Goal: Task Accomplishment & Management: Complete application form

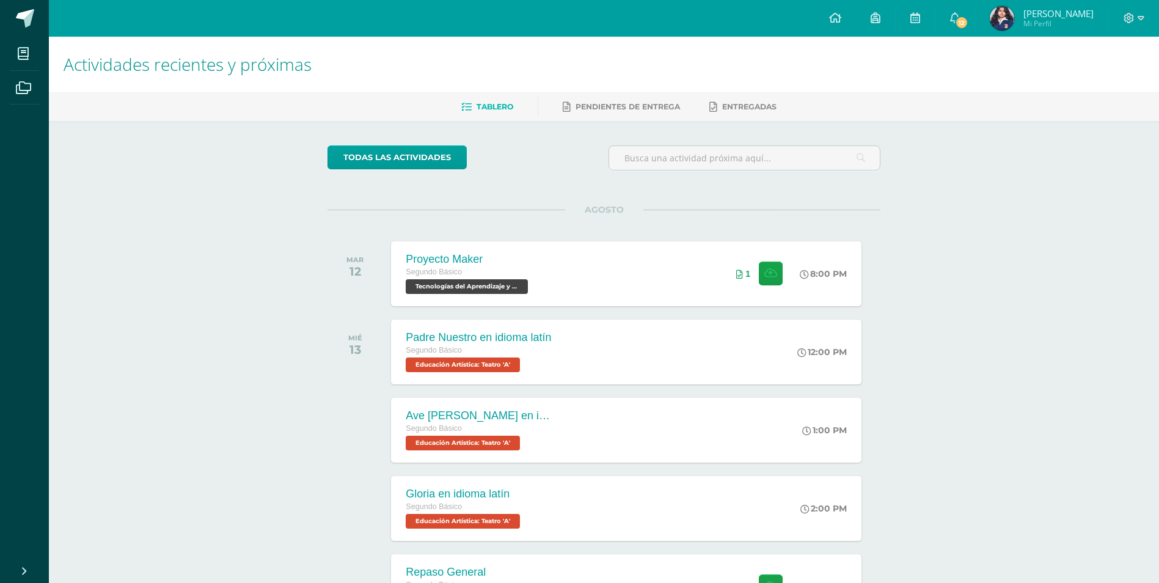
click at [457, 266] on div "Proyecto Maker" at bounding box center [468, 259] width 125 height 13
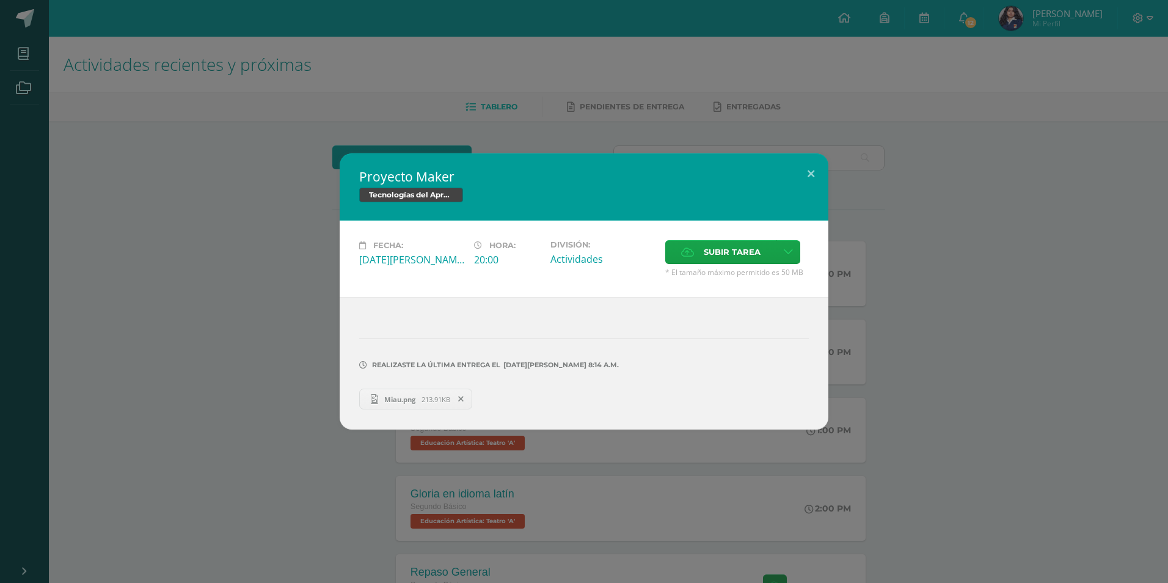
click at [463, 393] on span at bounding box center [461, 398] width 21 height 13
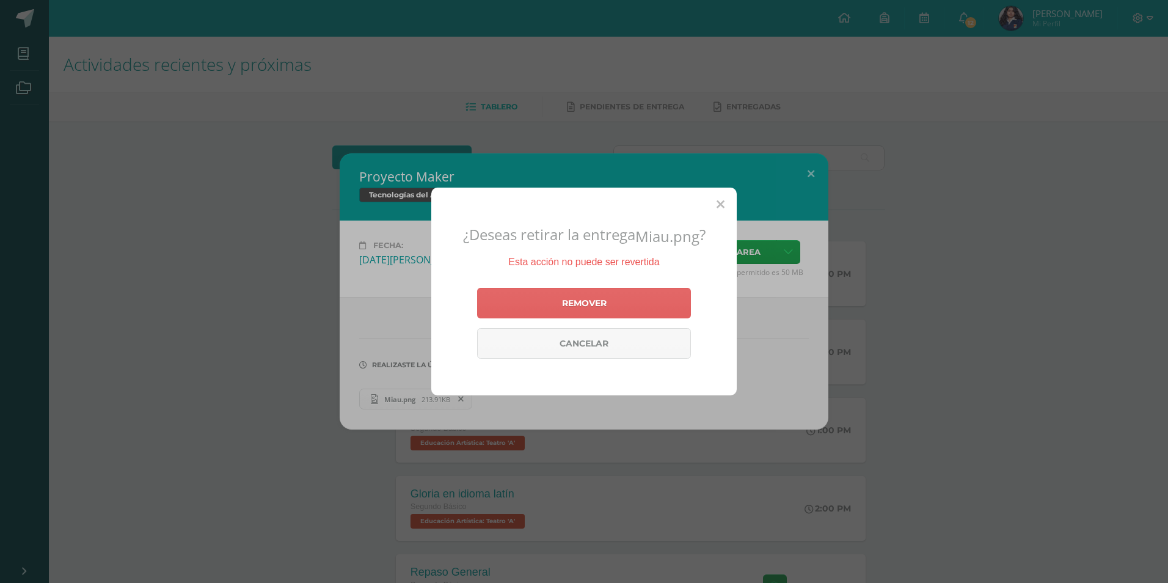
click at [719, 205] on icon at bounding box center [720, 205] width 8 height 13
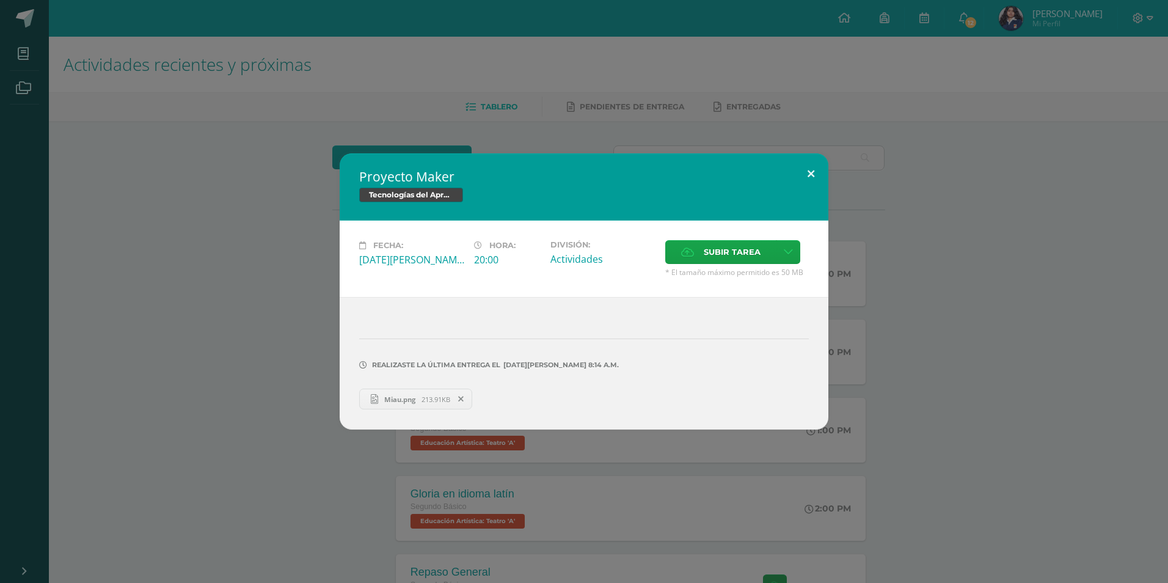
click at [807, 159] on button at bounding box center [810, 174] width 35 height 42
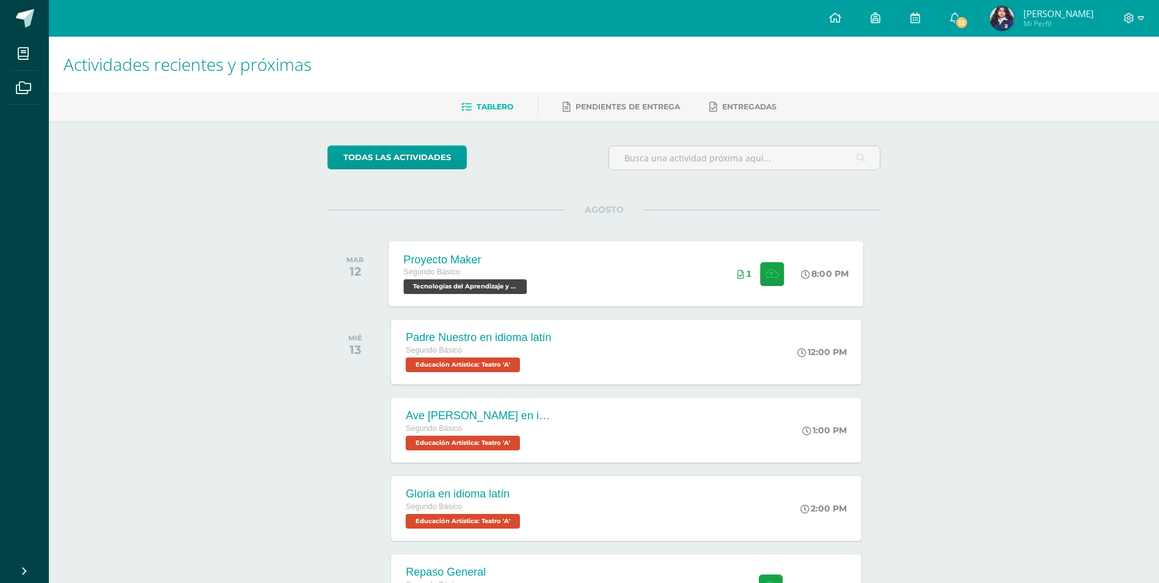
click at [596, 249] on div "Proyecto Maker Segundo Básico Tecnologías del Aprendizaje y la Comunicación 'A'…" at bounding box center [626, 273] width 475 height 65
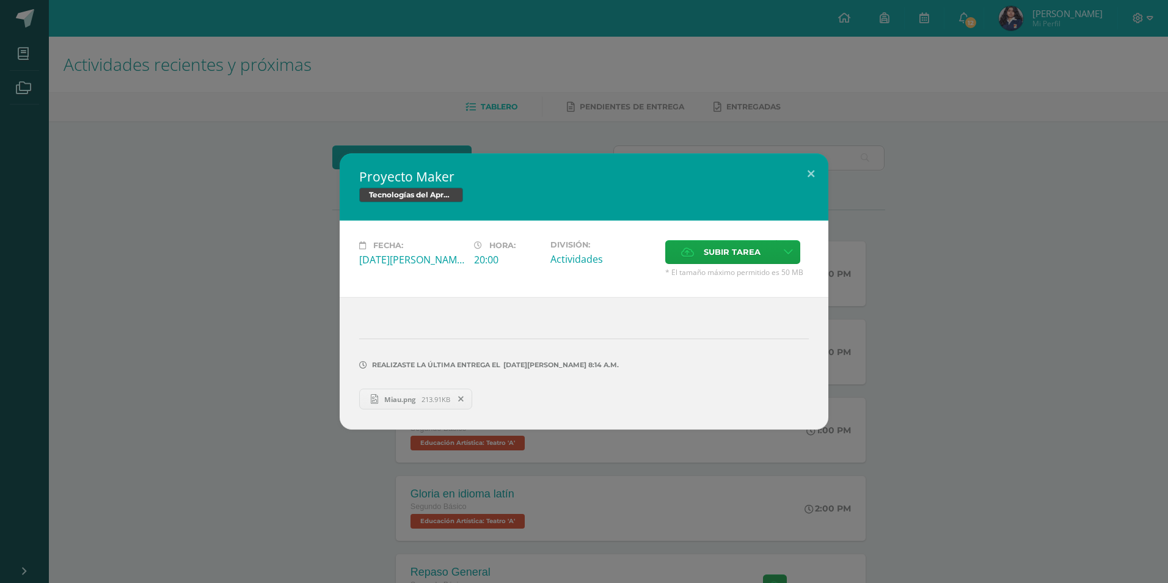
click at [570, 154] on div "Proyecto Maker Tecnologías del Aprendizaje y la Comunicación" at bounding box center [584, 186] width 489 height 67
click at [809, 173] on button at bounding box center [810, 174] width 35 height 42
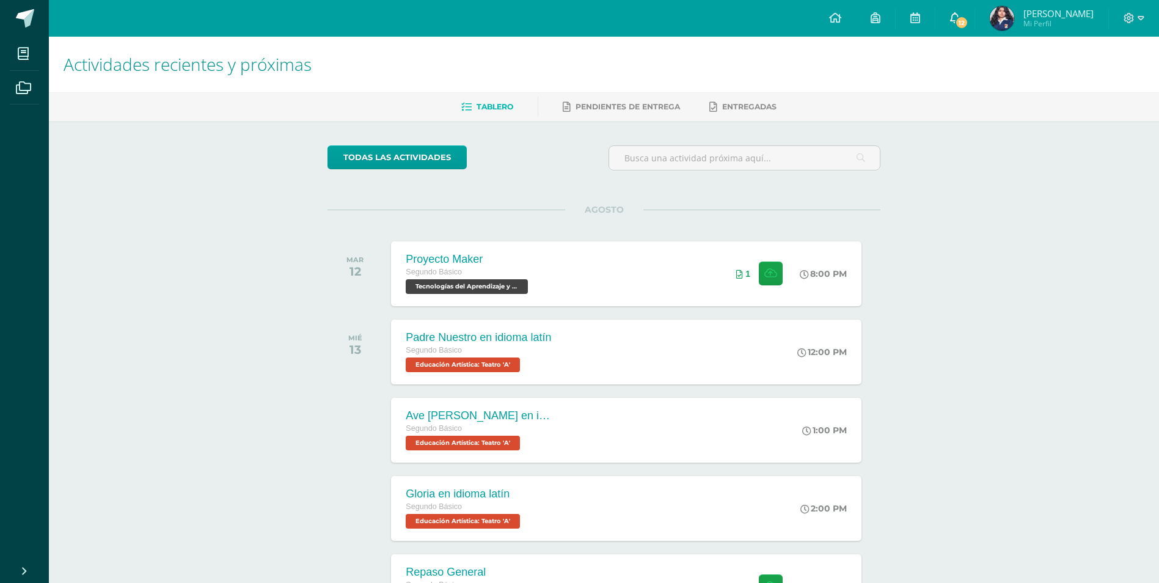
click at [966, 15] on link "12" at bounding box center [954, 18] width 39 height 37
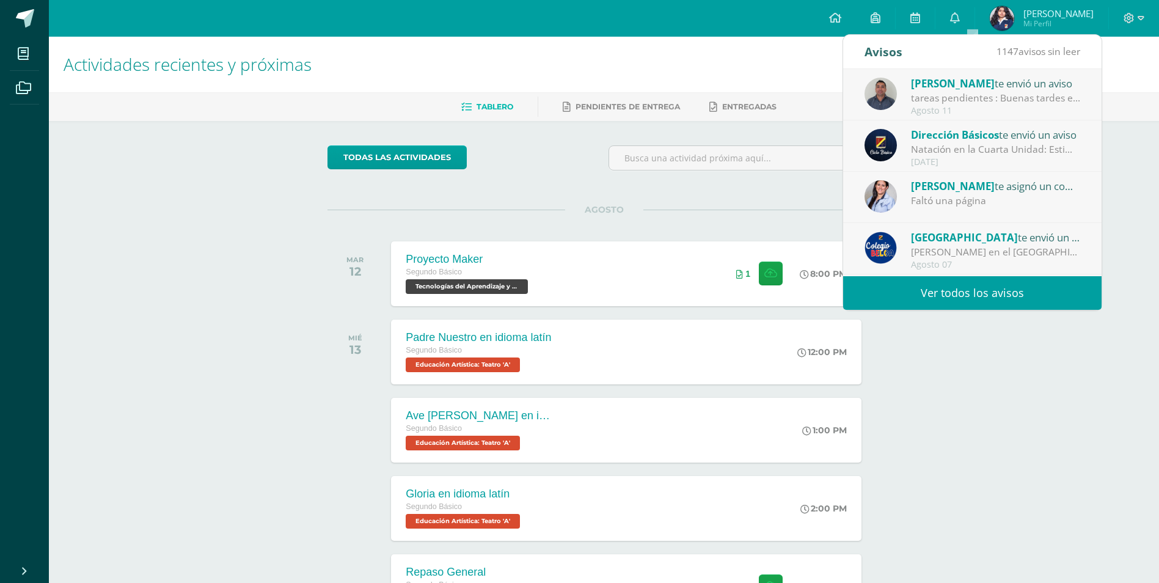
click at [963, 104] on div "tareas pendientes : Buenas tardes estimado padre de familia, reciba un cordial …" at bounding box center [996, 98] width 170 height 14
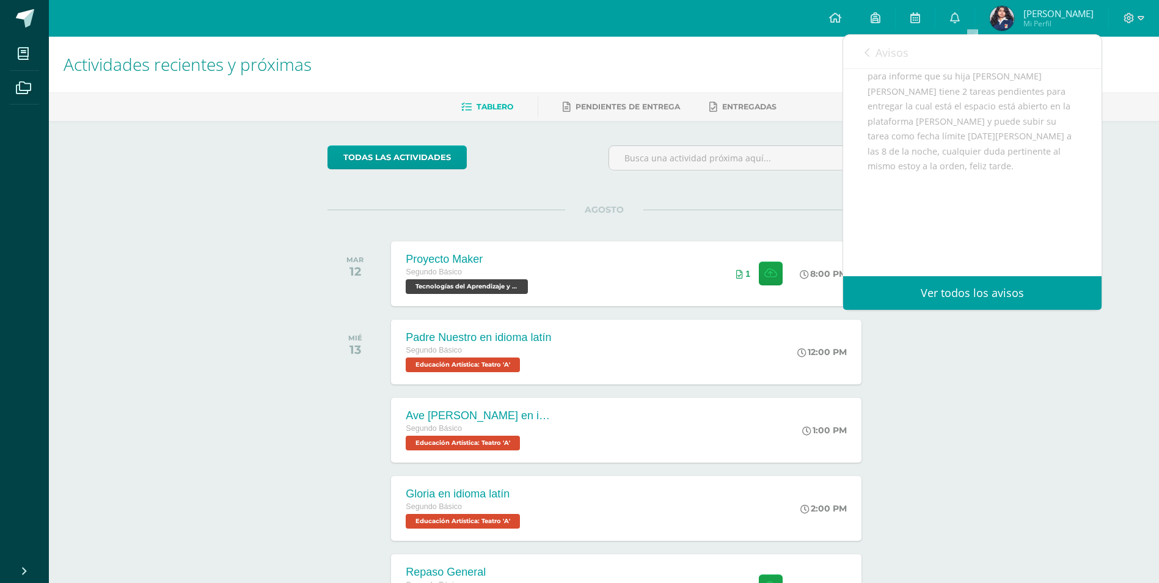
scroll to position [183, 0]
click at [838, 175] on div at bounding box center [744, 162] width 282 height 35
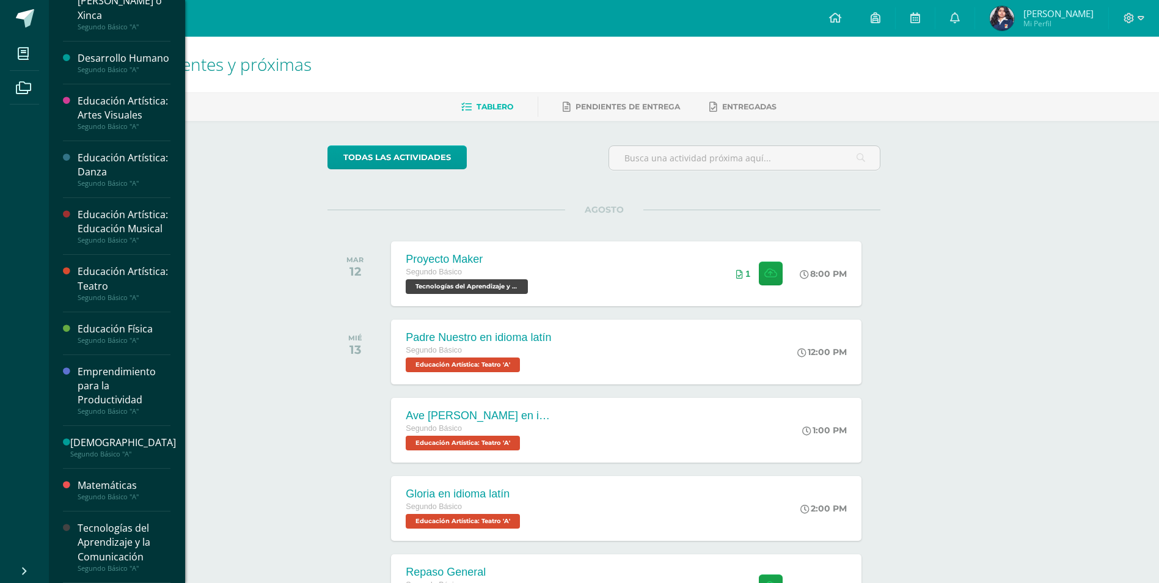
scroll to position [385, 0]
click at [144, 553] on div "Tecnologías del Aprendizaje y la Comunicación" at bounding box center [124, 542] width 93 height 42
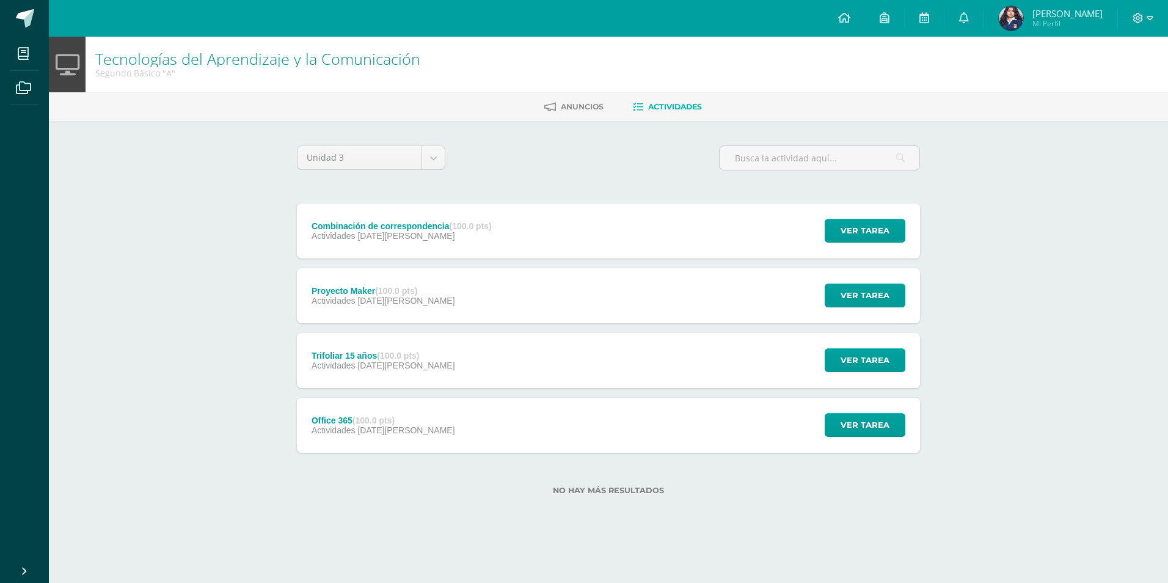
click at [461, 231] on div "Actividades 15 de Agosto" at bounding box center [401, 236] width 180 height 10
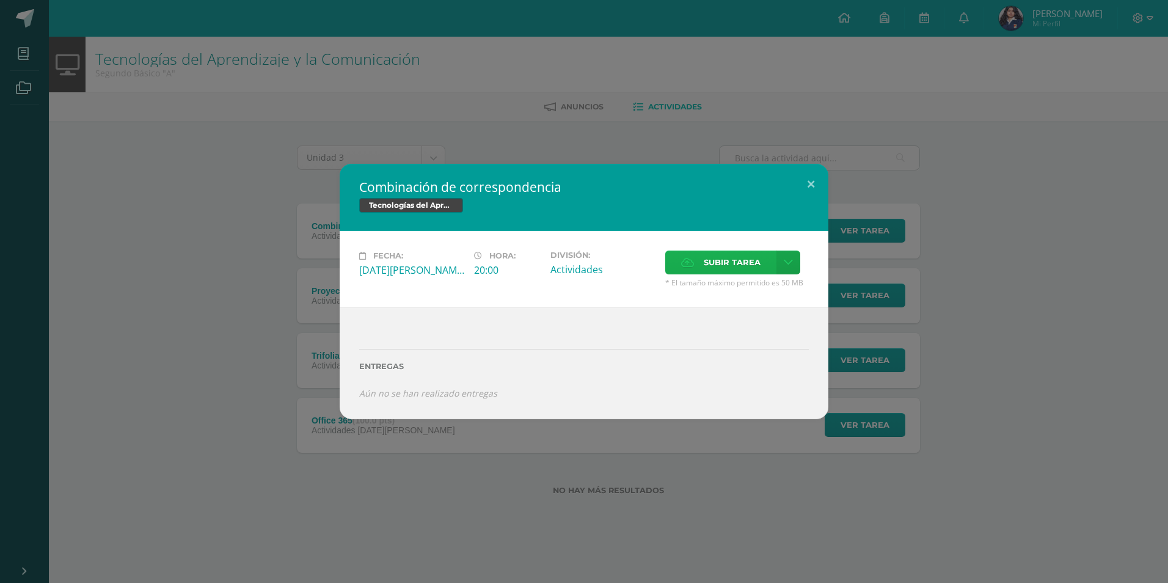
click at [719, 257] on span "Subir tarea" at bounding box center [732, 262] width 57 height 23
click at [0, 0] on input "Subir tarea" at bounding box center [0, 0] width 0 height 0
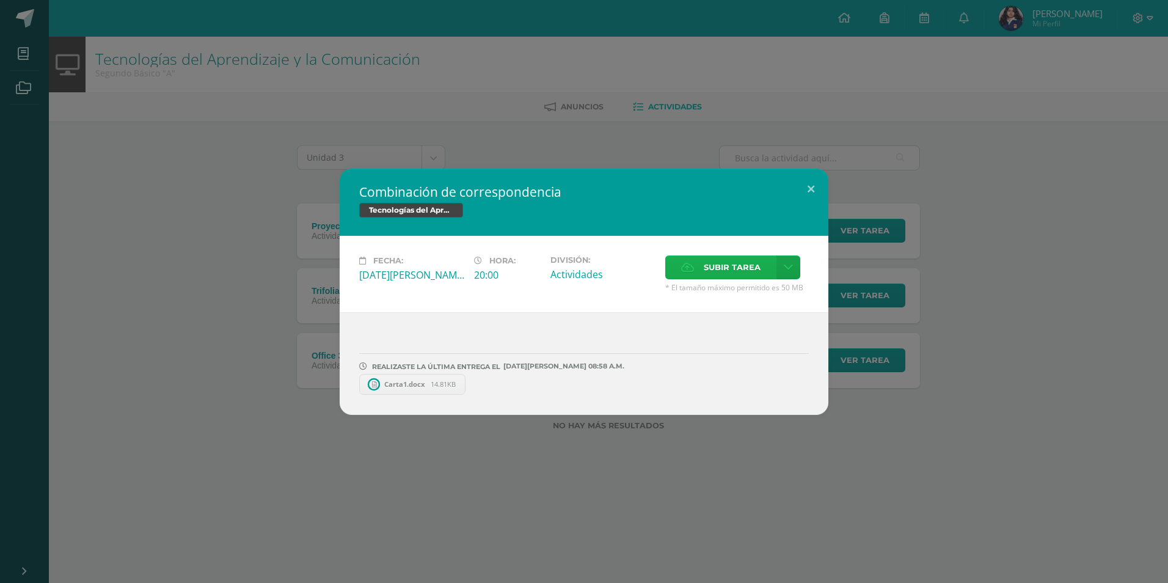
click at [723, 259] on span "Subir tarea" at bounding box center [732, 267] width 57 height 23
click at [0, 0] on input "Subir tarea" at bounding box center [0, 0] width 0 height 0
click at [685, 266] on icon at bounding box center [687, 267] width 13 height 8
click at [0, 0] on input "Subir tarea" at bounding box center [0, 0] width 0 height 0
click at [593, 384] on icon at bounding box center [590, 384] width 5 height 9
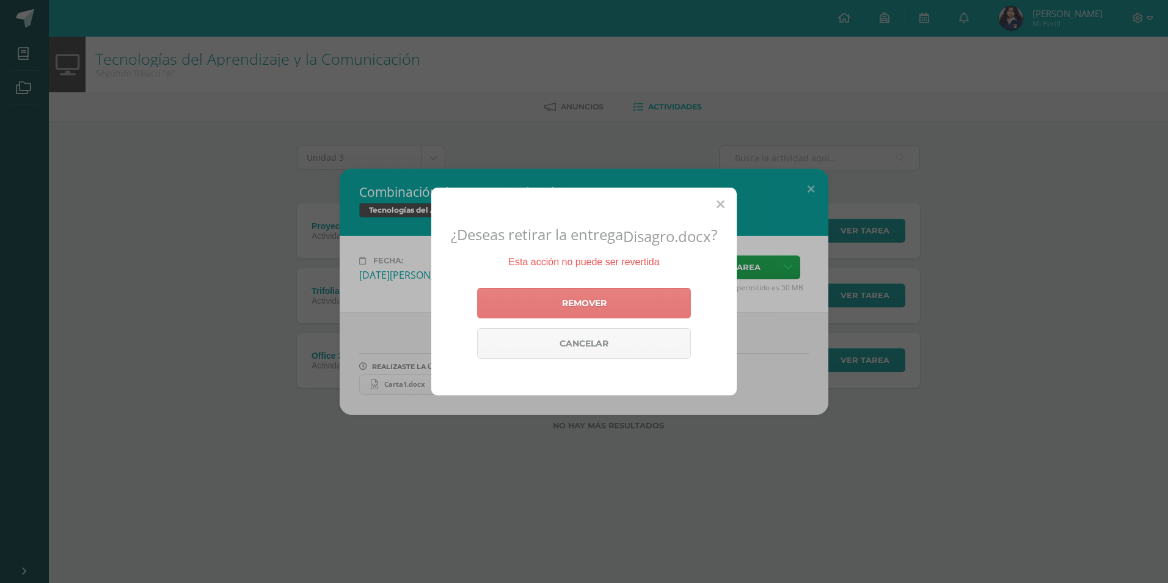
click at [613, 302] on link "Remover" at bounding box center [584, 303] width 214 height 31
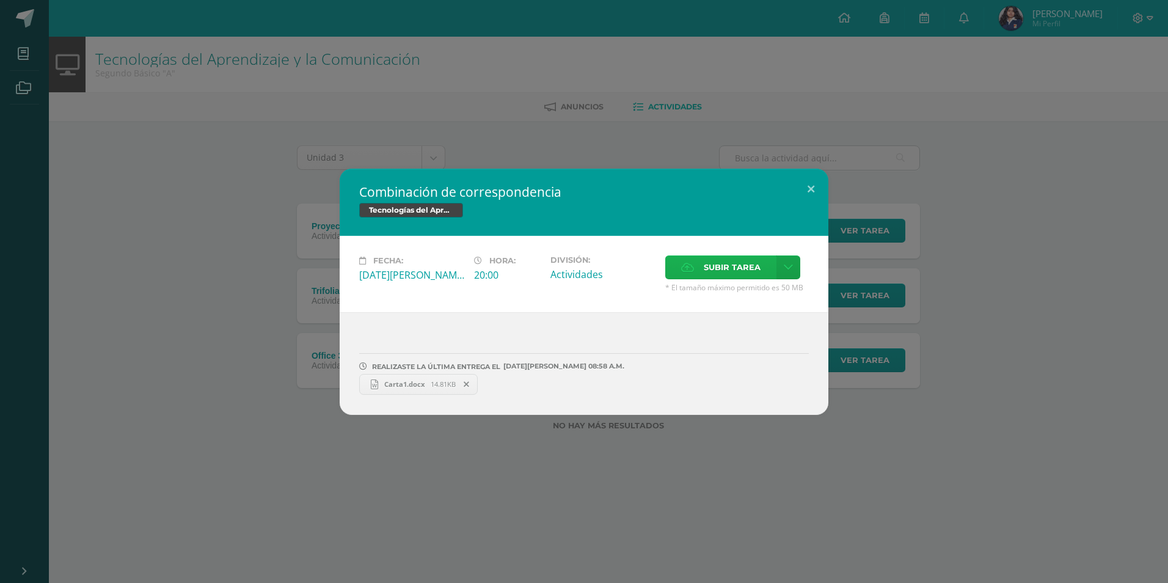
click at [735, 266] on span "Subir tarea" at bounding box center [732, 267] width 57 height 23
click at [0, 0] on input "Subir tarea" at bounding box center [0, 0] width 0 height 0
click at [800, 174] on button at bounding box center [810, 190] width 35 height 42
